Goal: Navigation & Orientation: Find specific page/section

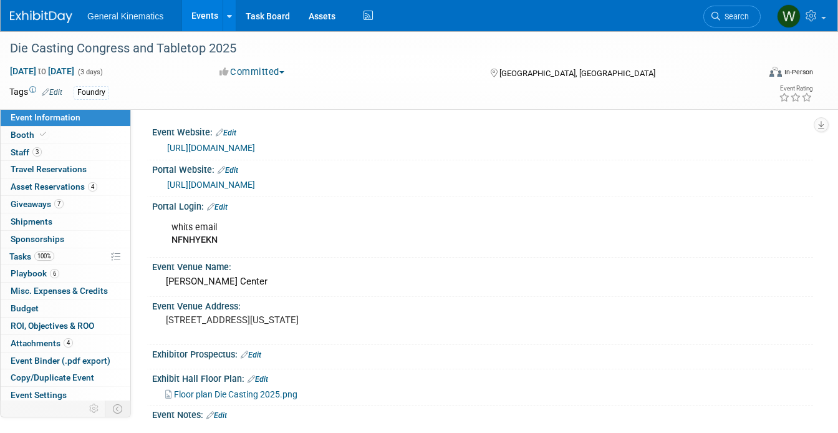
click at [324, 249] on div "whits email NFNHYEKN" at bounding box center [423, 233] width 521 height 37
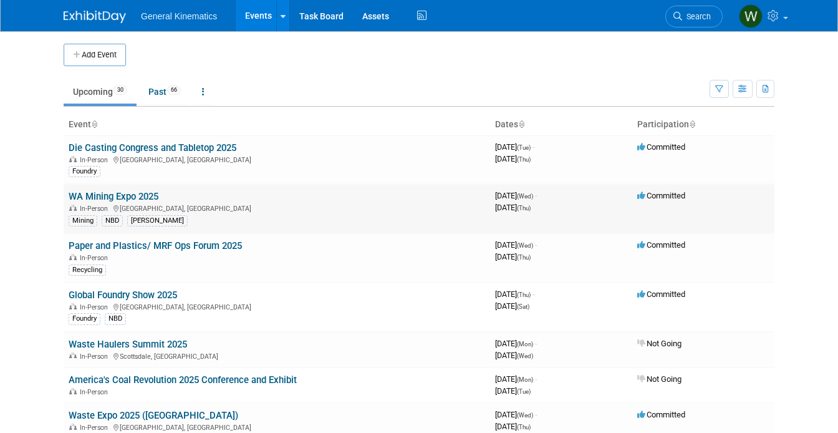
click at [135, 197] on link "WA Mining Expo 2025" at bounding box center [114, 196] width 90 height 11
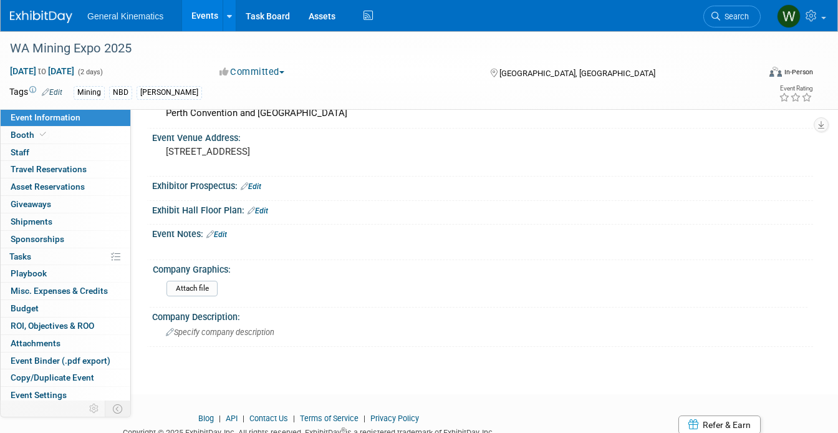
scroll to position [130, 0]
click at [371, 190] on div at bounding box center [482, 193] width 661 height 6
click at [314, 17] on link "Assets" at bounding box center [322, 15] width 46 height 31
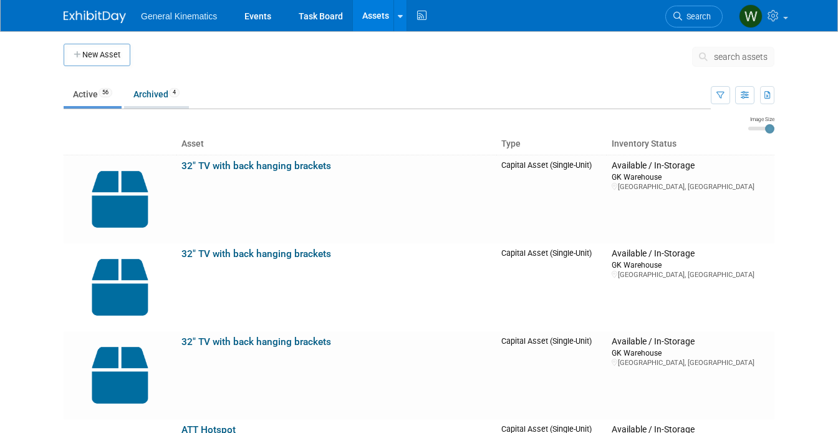
click at [157, 92] on link "Archived 4" at bounding box center [156, 94] width 65 height 24
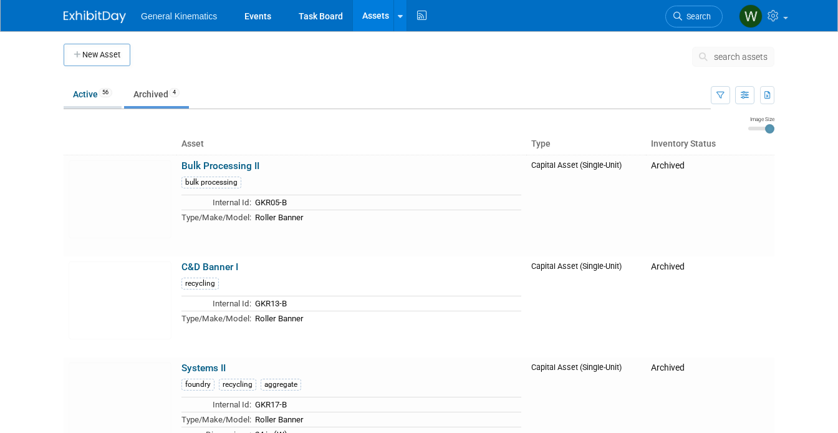
click at [87, 91] on link "Active 56" at bounding box center [93, 94] width 58 height 24
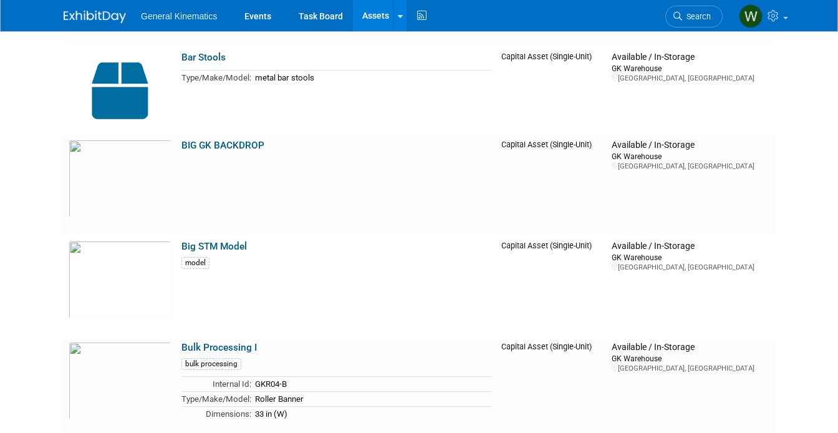
scroll to position [547, 0]
click at [108, 268] on img at bounding box center [120, 280] width 103 height 78
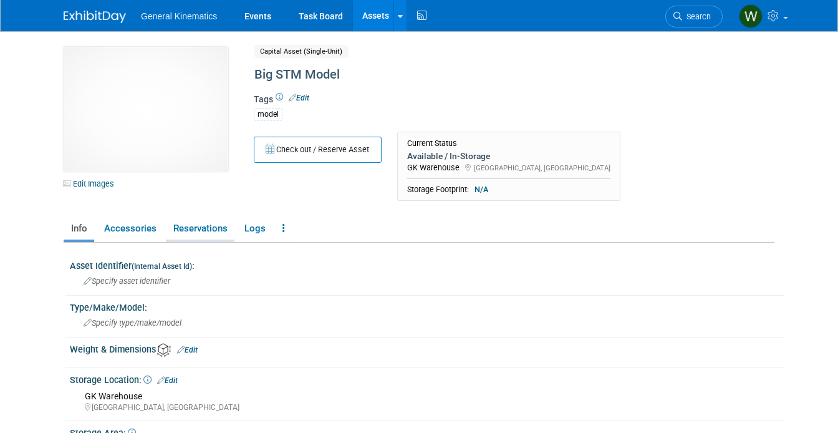
click at [199, 231] on link "Reservations" at bounding box center [200, 229] width 69 height 22
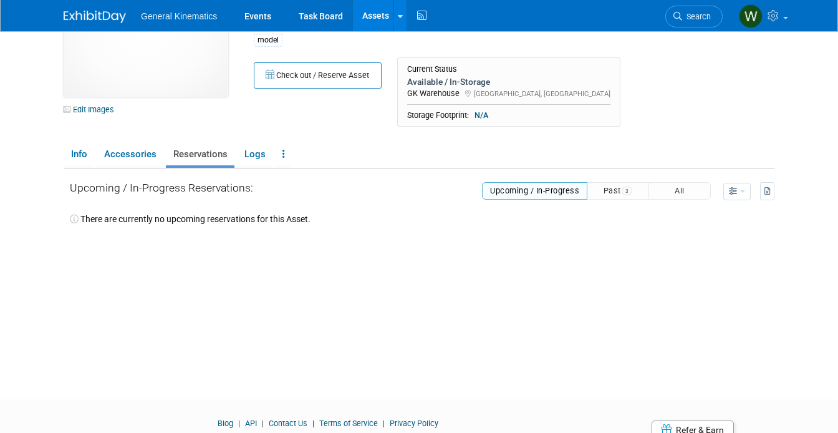
scroll to position [74, 0]
click at [617, 185] on button "Past 3" at bounding box center [618, 191] width 62 height 17
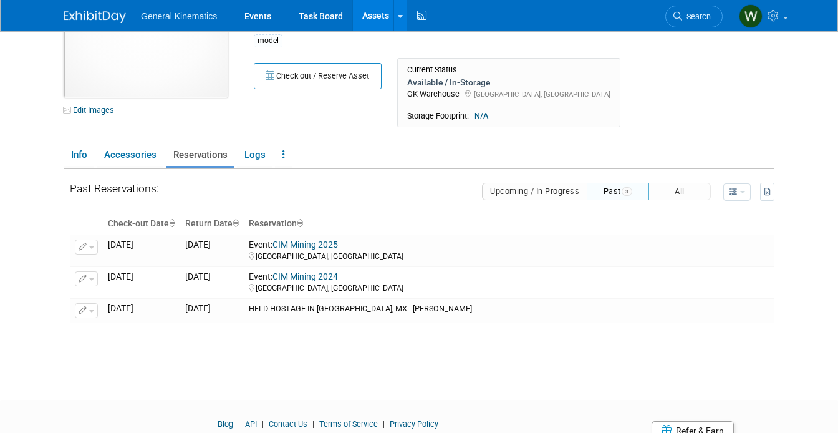
click at [158, 17] on span "General Kinematics" at bounding box center [179, 16] width 76 height 10
click at [102, 15] on img at bounding box center [95, 17] width 62 height 12
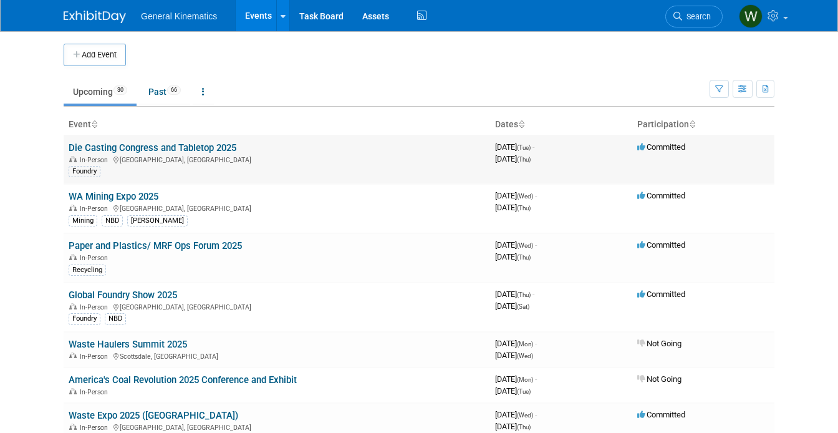
click at [82, 143] on link "Die Casting Congress and Tabletop 2025" at bounding box center [153, 147] width 168 height 11
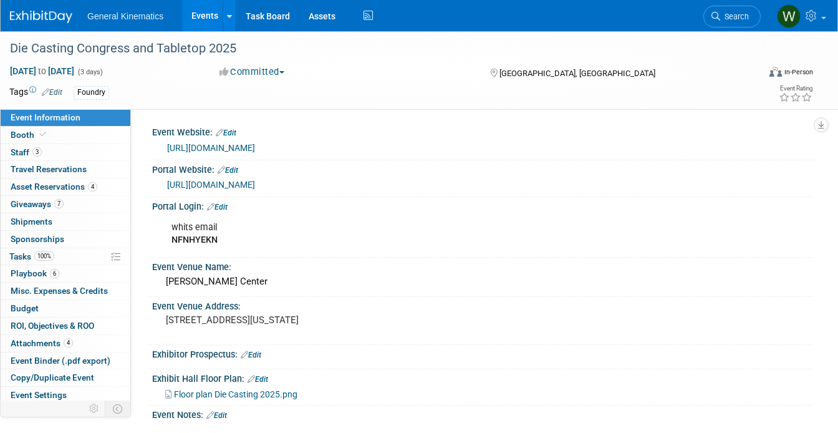
click at [48, 12] on img at bounding box center [41, 17] width 62 height 12
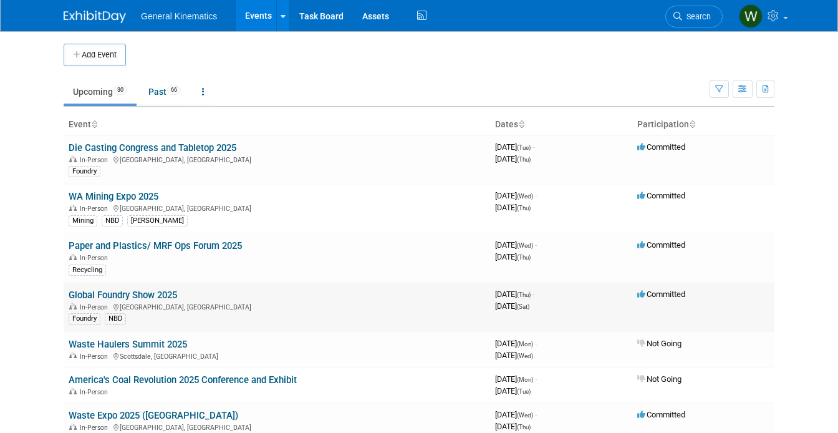
click at [102, 288] on td "Global Foundry Show 2025 In-Person Guadalajara, Mexico Foundry NBD" at bounding box center [277, 306] width 427 height 49
click at [99, 291] on link "Global Foundry Show 2025" at bounding box center [123, 294] width 108 height 11
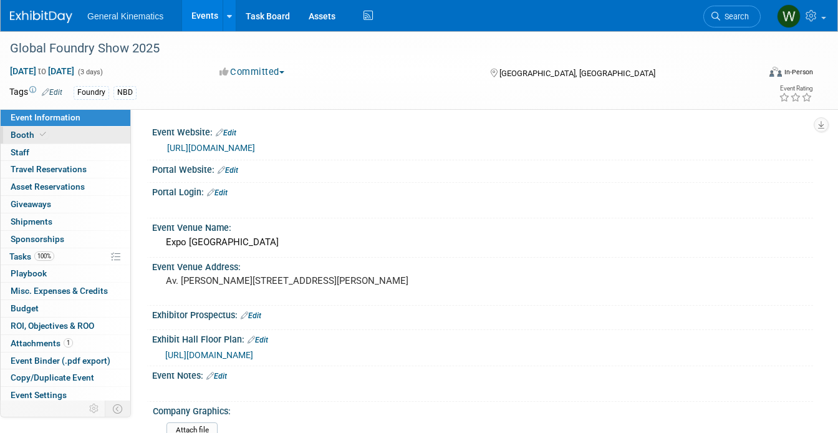
click at [59, 137] on link "Booth" at bounding box center [66, 135] width 130 height 17
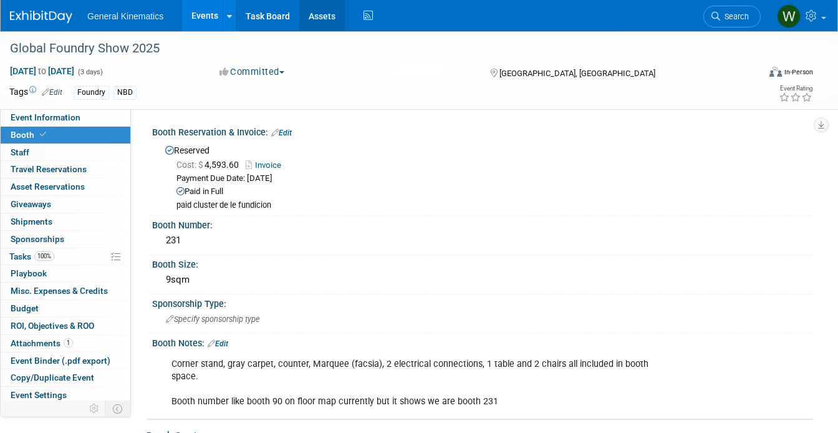
click at [321, 13] on link "Assets" at bounding box center [322, 15] width 46 height 31
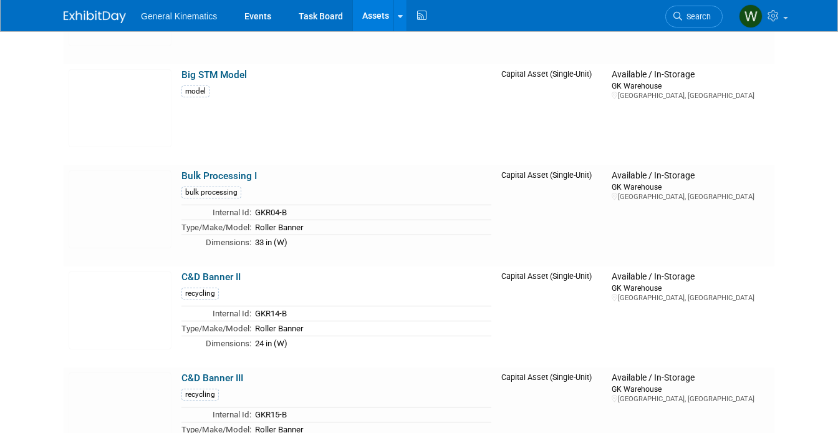
scroll to position [719, 0]
click at [118, 115] on img at bounding box center [120, 109] width 103 height 78
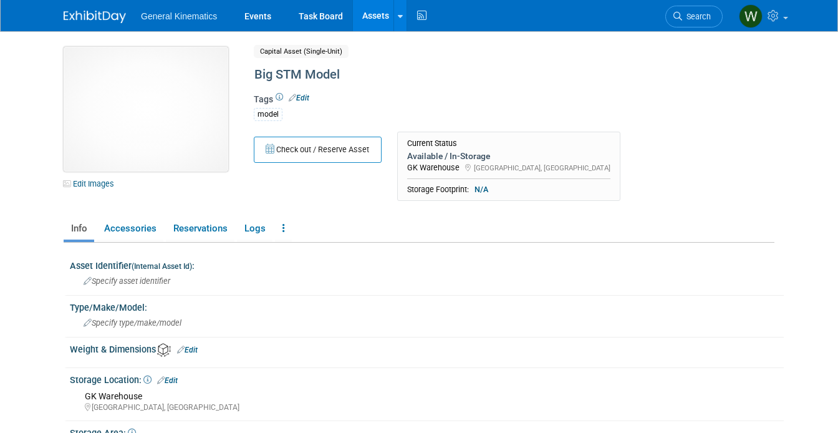
click at [198, 123] on img at bounding box center [146, 109] width 165 height 125
